Goal: Task Accomplishment & Management: Use online tool/utility

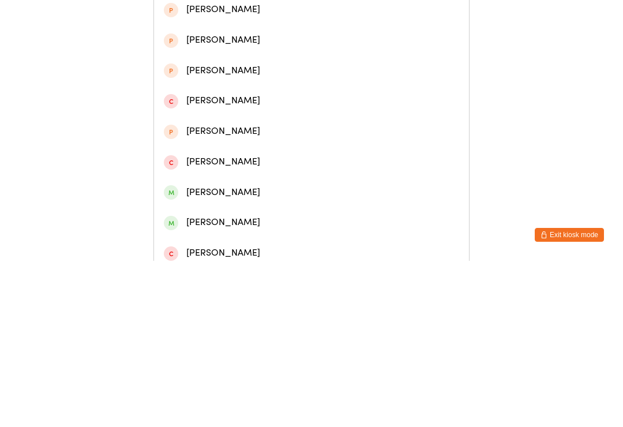
type input "[PERSON_NAME]"
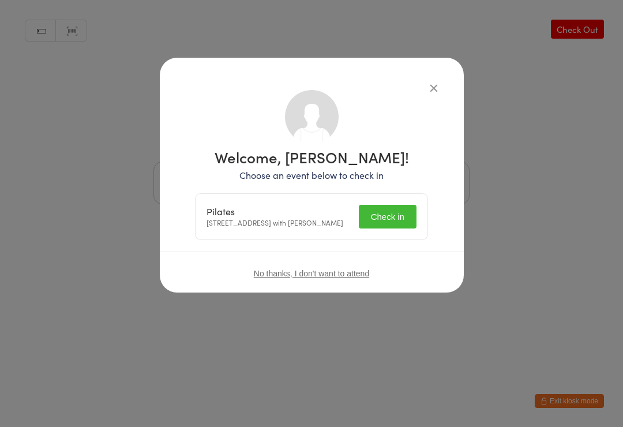
click at [383, 222] on button "Check in" at bounding box center [388, 217] width 58 height 24
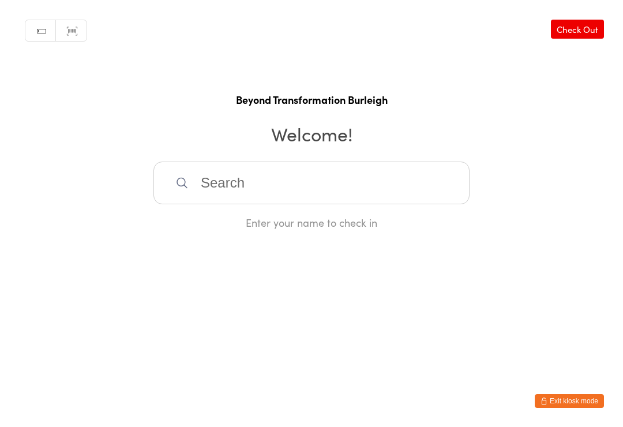
click at [279, 178] on input "search" at bounding box center [312, 183] width 316 height 43
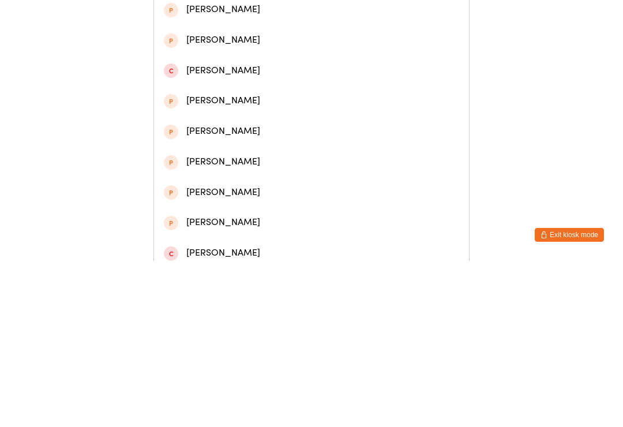
type input "[PERSON_NAME]"
click at [233, 88] on div "[PERSON_NAME]" at bounding box center [311, 85] width 295 height 16
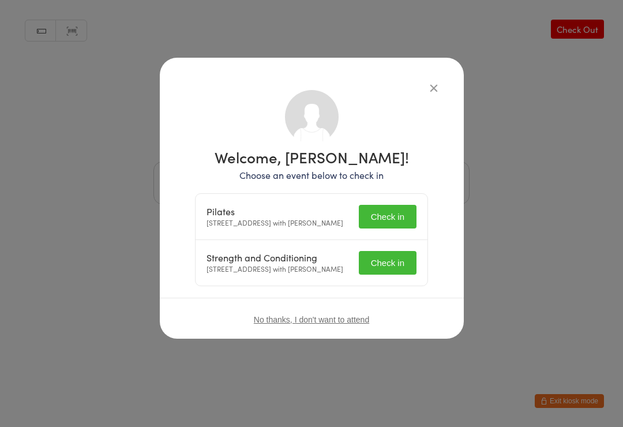
click at [407, 219] on button "Check in" at bounding box center [388, 217] width 58 height 24
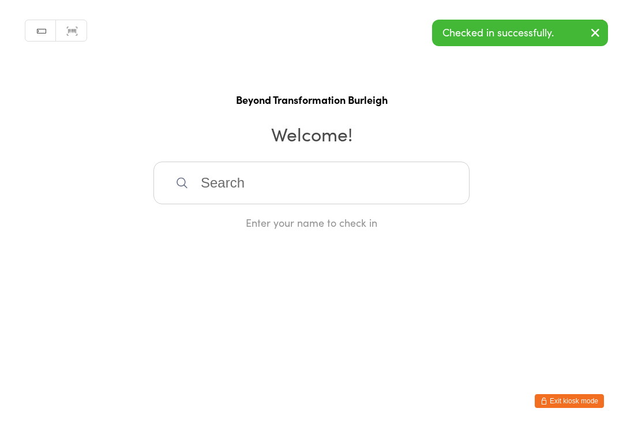
click at [389, 278] on html "You have now entered Kiosk Mode. Members will be able to check themselves in us…" at bounding box center [311, 213] width 623 height 427
click at [342, 181] on input "search" at bounding box center [312, 183] width 316 height 43
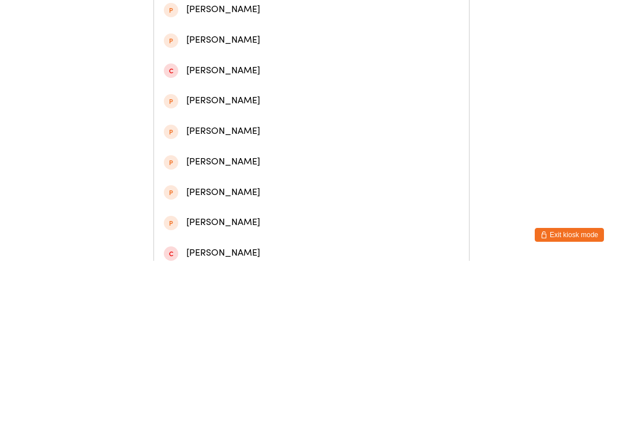
type input "[PERSON_NAME]"
click at [244, 84] on div "[PERSON_NAME]" at bounding box center [311, 85] width 295 height 16
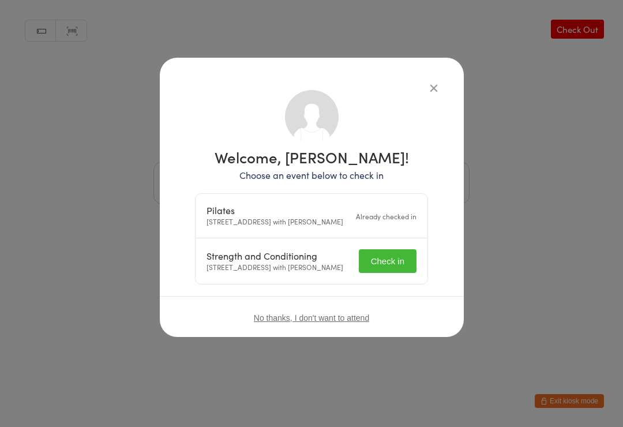
click at [388, 273] on button "Check in" at bounding box center [388, 261] width 58 height 24
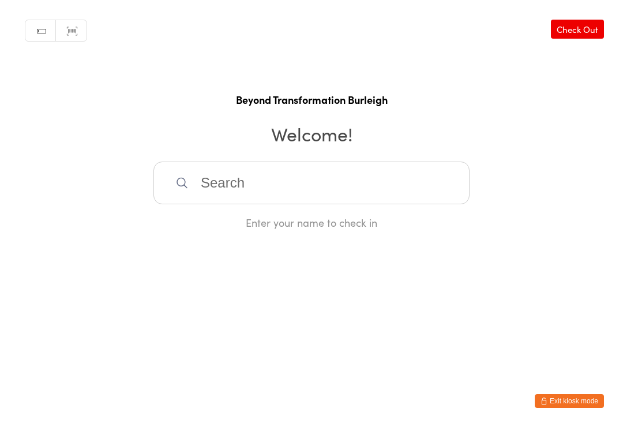
click at [402, 179] on input "search" at bounding box center [312, 183] width 316 height 43
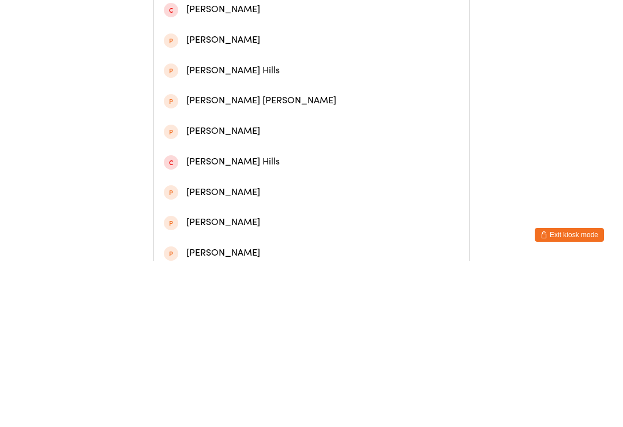
type input "[PERSON_NAME]"
click at [250, 50] on div "[PERSON_NAME]" at bounding box center [311, 54] width 315 height 31
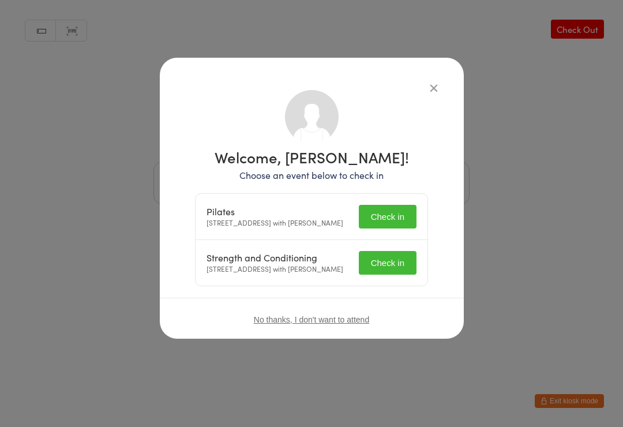
click at [383, 227] on button "Check in" at bounding box center [388, 217] width 58 height 24
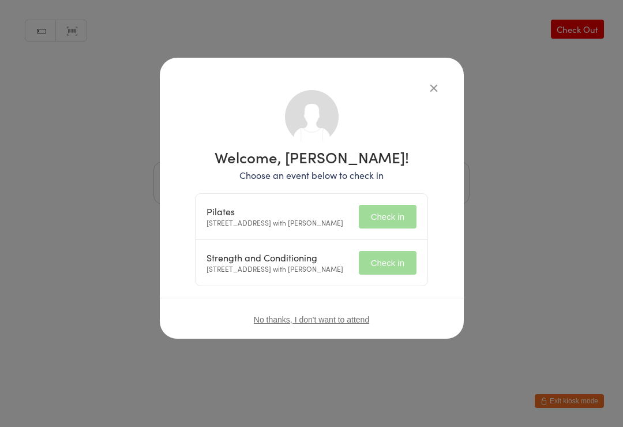
click at [388, 275] on button "Check in" at bounding box center [388, 263] width 58 height 24
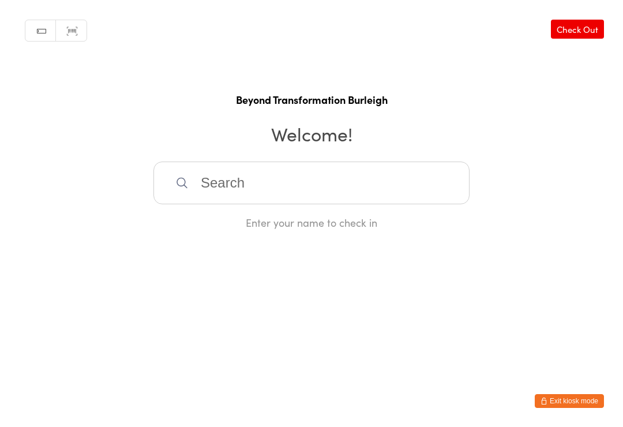
click at [314, 188] on input "search" at bounding box center [312, 183] width 316 height 43
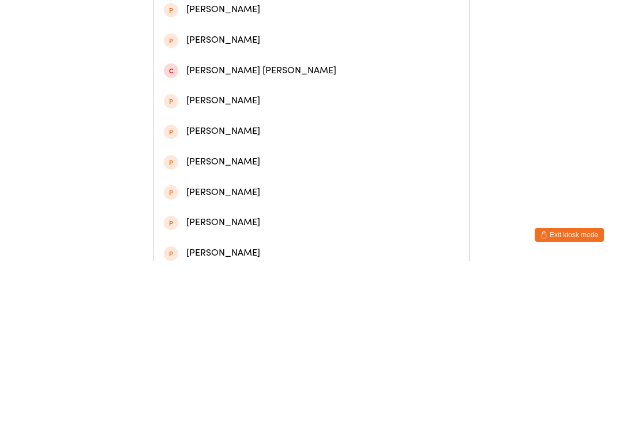
type input "[DEMOGRAPHIC_DATA]"
click at [259, 61] on div "[DEMOGRAPHIC_DATA][PERSON_NAME]" at bounding box center [311, 54] width 295 height 16
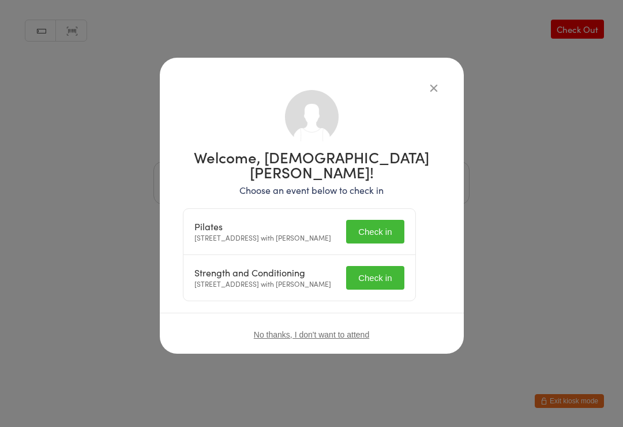
click at [398, 220] on button "Check in" at bounding box center [375, 232] width 58 height 24
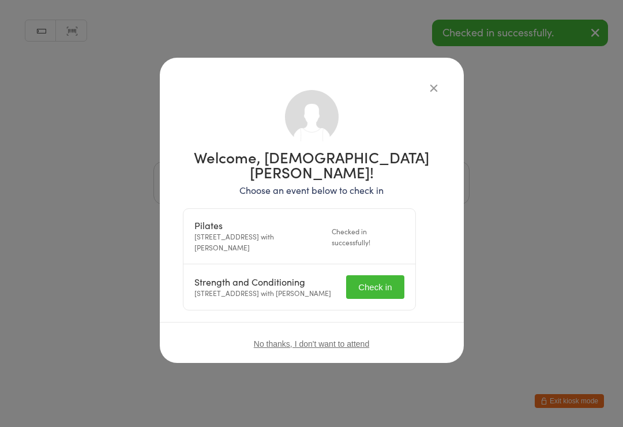
click at [396, 275] on button "Check in" at bounding box center [375, 287] width 58 height 24
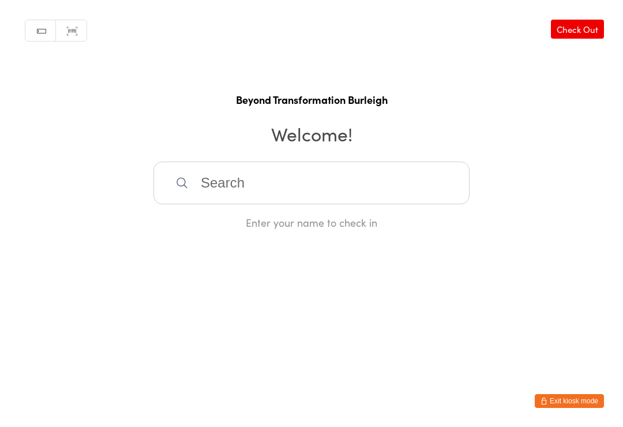
click at [223, 187] on input "search" at bounding box center [312, 183] width 316 height 43
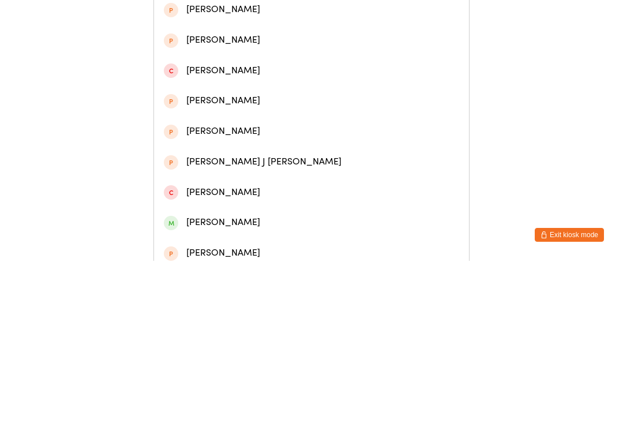
type input "[PERSON_NAME]"
click at [213, 56] on div "[PERSON_NAME]" at bounding box center [311, 54] width 295 height 16
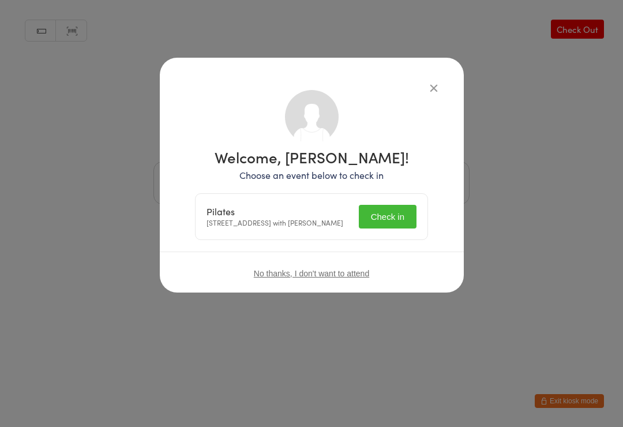
click at [378, 222] on button "Check in" at bounding box center [388, 217] width 58 height 24
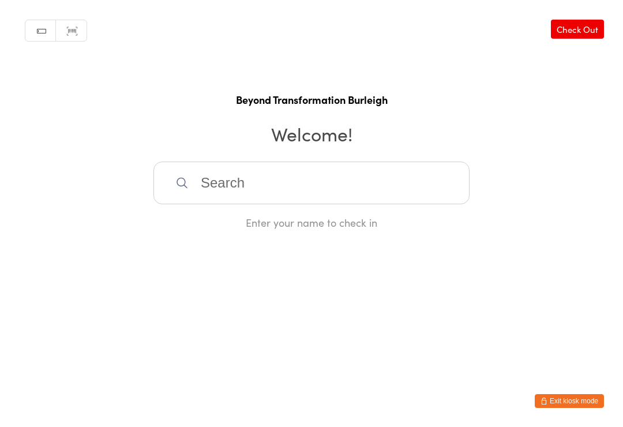
click at [261, 189] on input "search" at bounding box center [312, 183] width 316 height 43
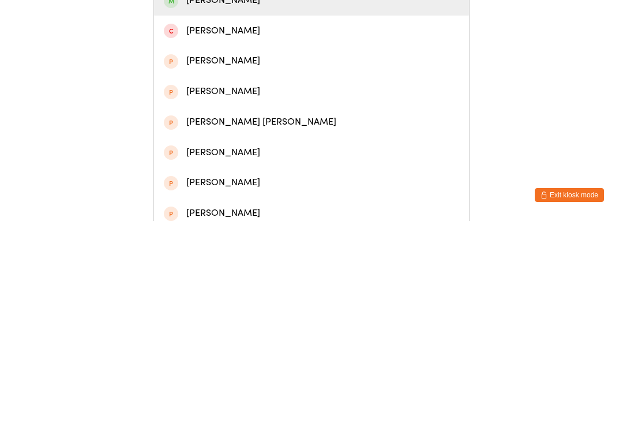
type input "[PERSON_NAME]"
click at [250, 199] on div "[PERSON_NAME]" at bounding box center [311, 207] width 295 height 16
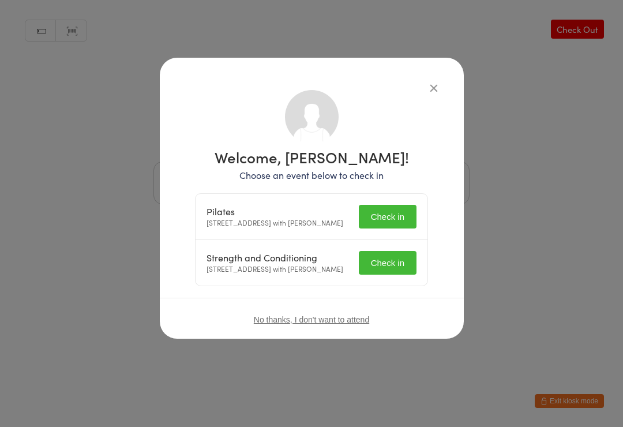
click at [406, 215] on button "Check in" at bounding box center [388, 217] width 58 height 24
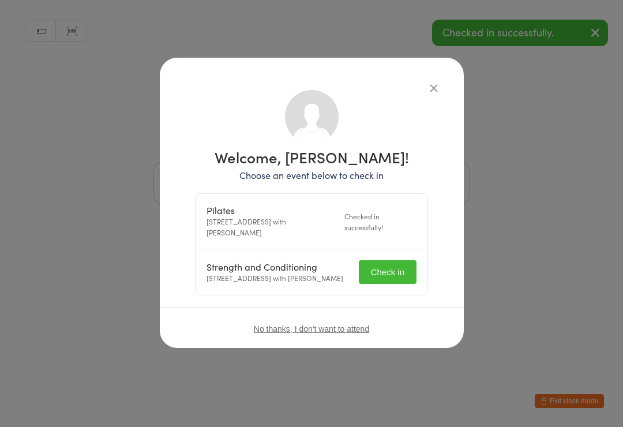
click at [395, 274] on button "Check in" at bounding box center [388, 272] width 58 height 24
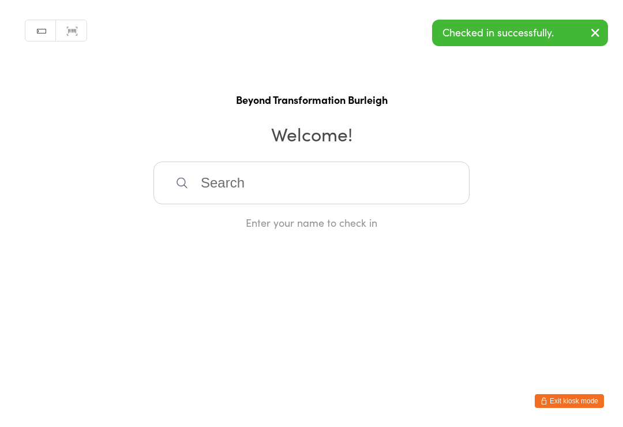
click at [230, 189] on input "search" at bounding box center [312, 183] width 316 height 43
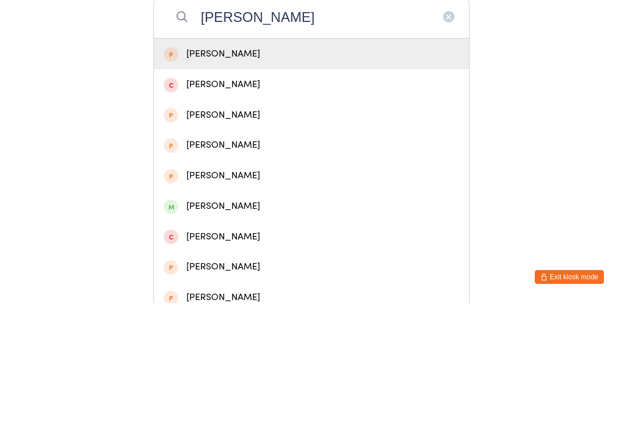
scroll to position [44, 0]
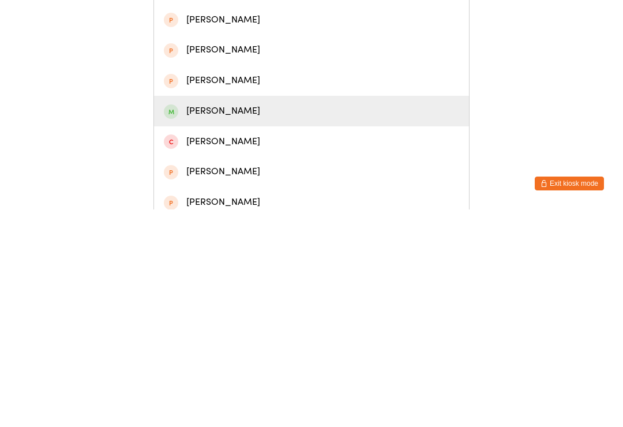
type input "[PERSON_NAME]"
click at [244, 313] on div "[PERSON_NAME]" at bounding box center [311, 328] width 315 height 31
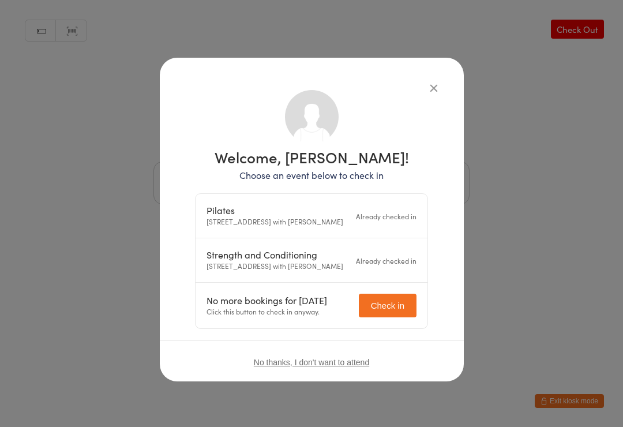
click at [588, 32] on div "Welcome, [PERSON_NAME]! Choose an event below to check in Pilates [STREET_ADDRE…" at bounding box center [311, 213] width 623 height 427
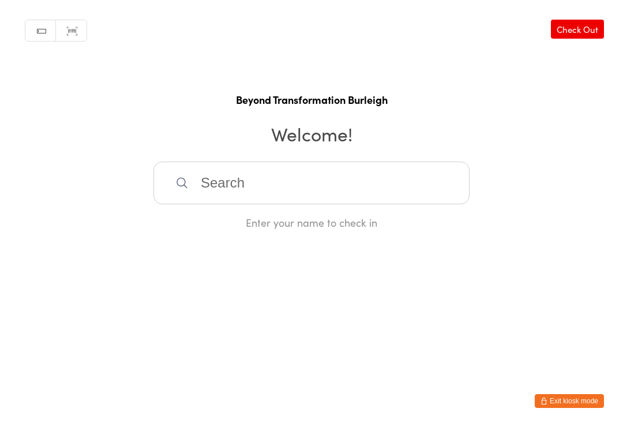
click at [224, 188] on input "search" at bounding box center [312, 183] width 316 height 43
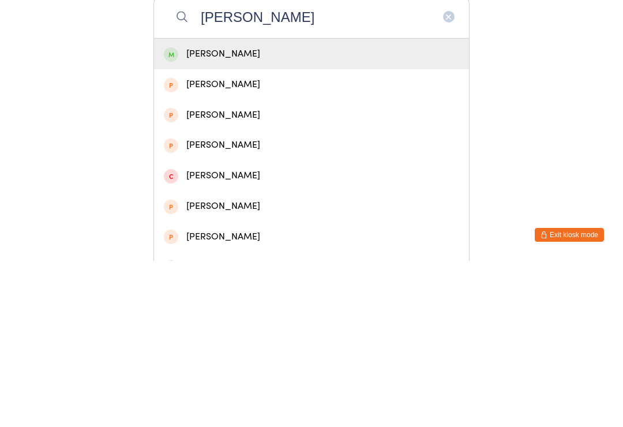
type input "[PERSON_NAME]"
click at [220, 205] on div "[PERSON_NAME]" at bounding box center [311, 220] width 315 height 31
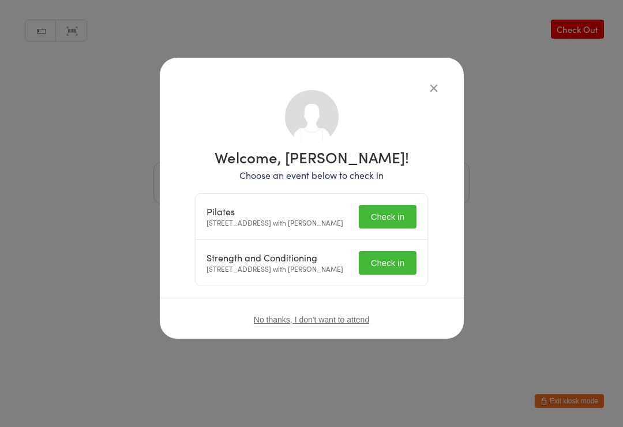
click at [381, 222] on button "Check in" at bounding box center [388, 217] width 58 height 24
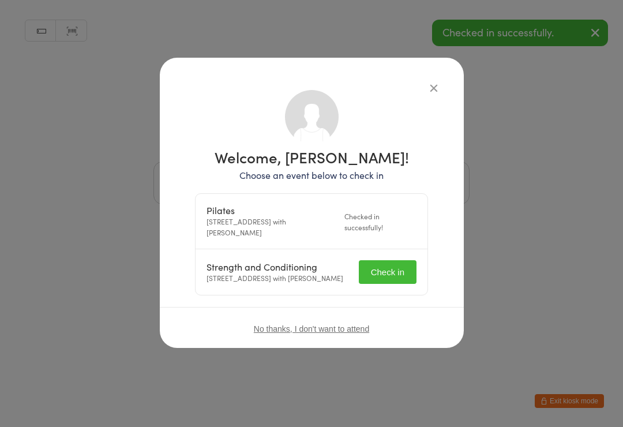
click at [374, 274] on button "Check in" at bounding box center [388, 272] width 58 height 24
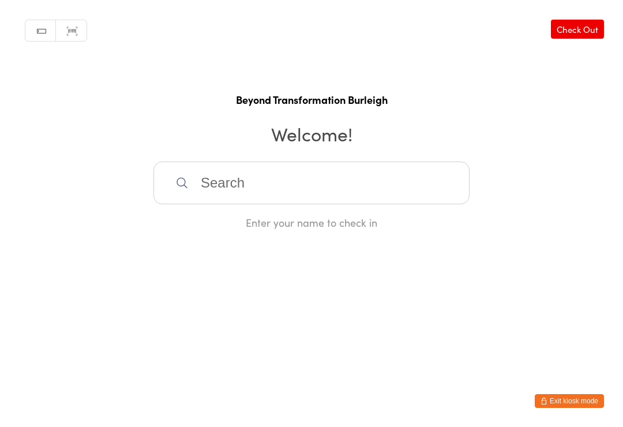
click at [392, 168] on input "search" at bounding box center [312, 183] width 316 height 43
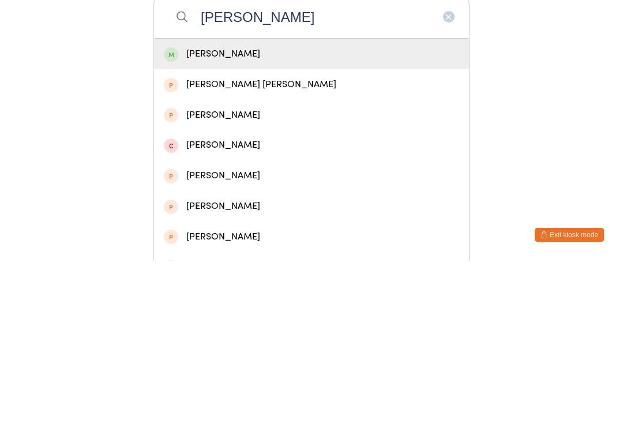
type input "[PERSON_NAME]"
click at [240, 212] on div "[PERSON_NAME]" at bounding box center [311, 220] width 295 height 16
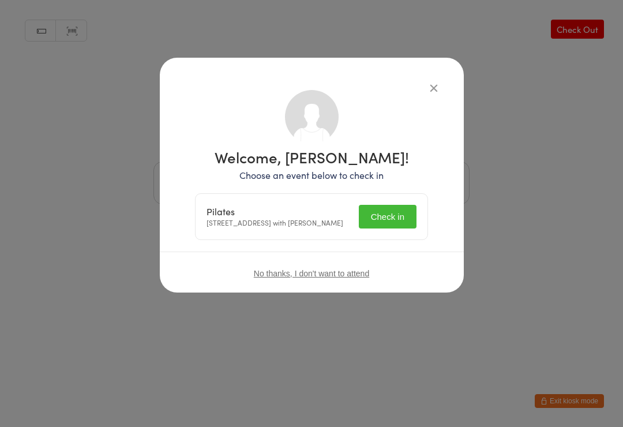
click at [397, 221] on button "Check in" at bounding box center [388, 217] width 58 height 24
